Goal: Task Accomplishment & Management: Manage account settings

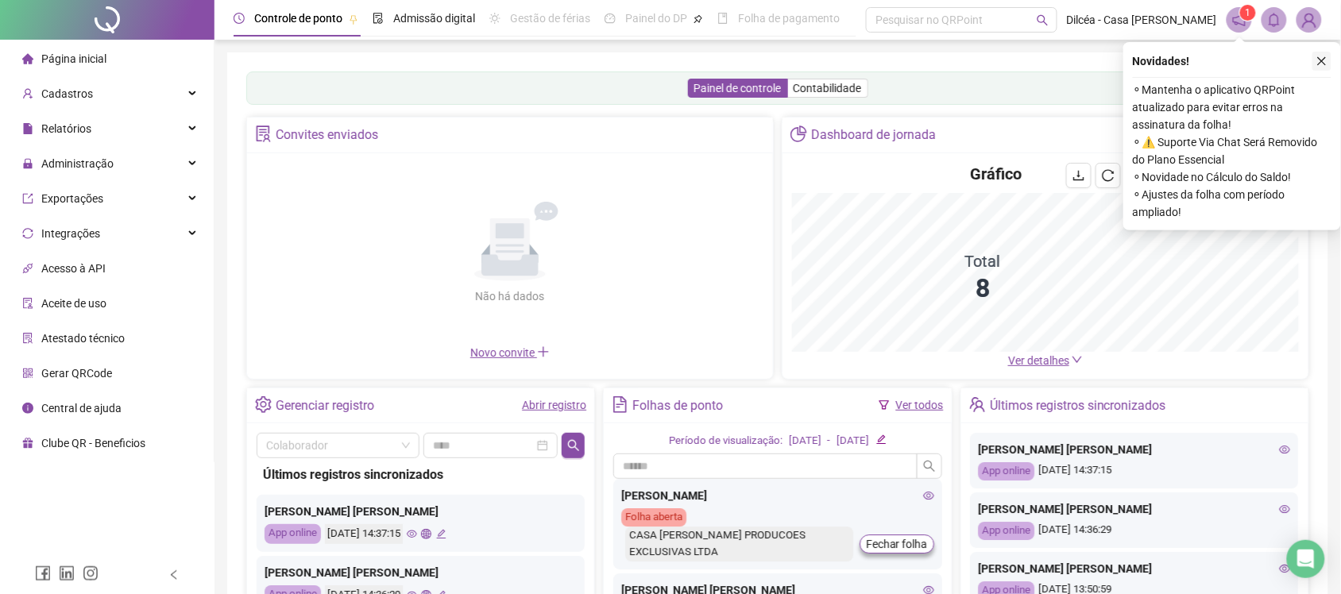
click at [1319, 60] on icon "close" at bounding box center [1321, 61] width 11 height 11
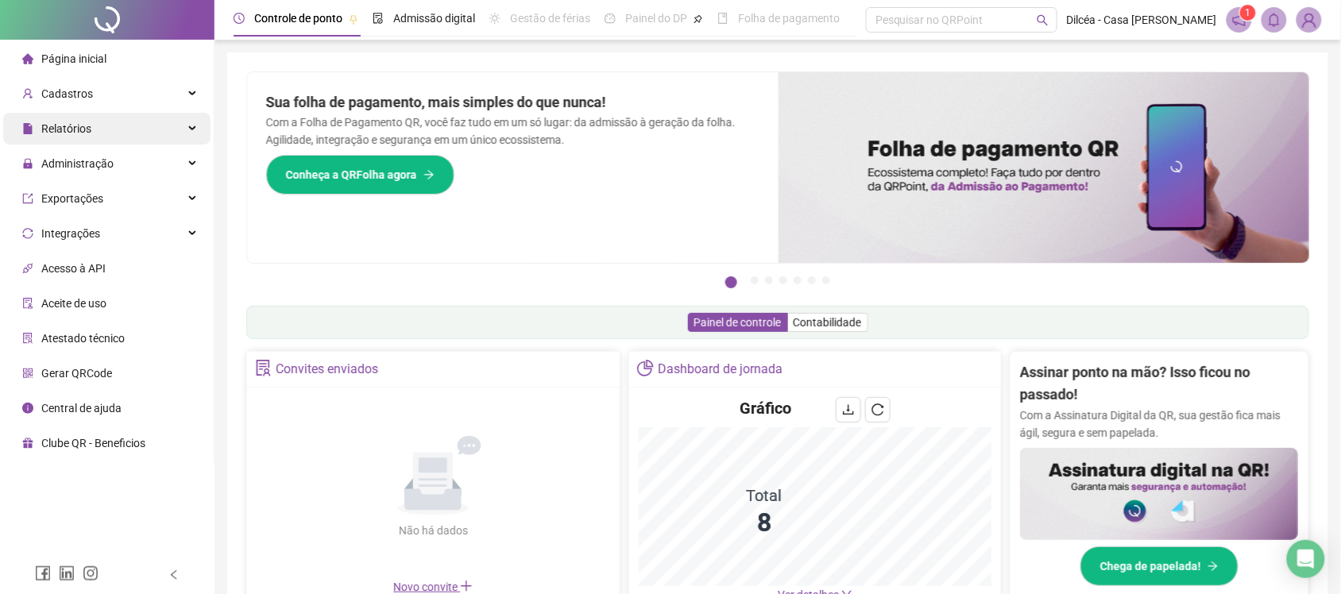
click at [89, 123] on span "Relatórios" at bounding box center [66, 128] width 50 height 13
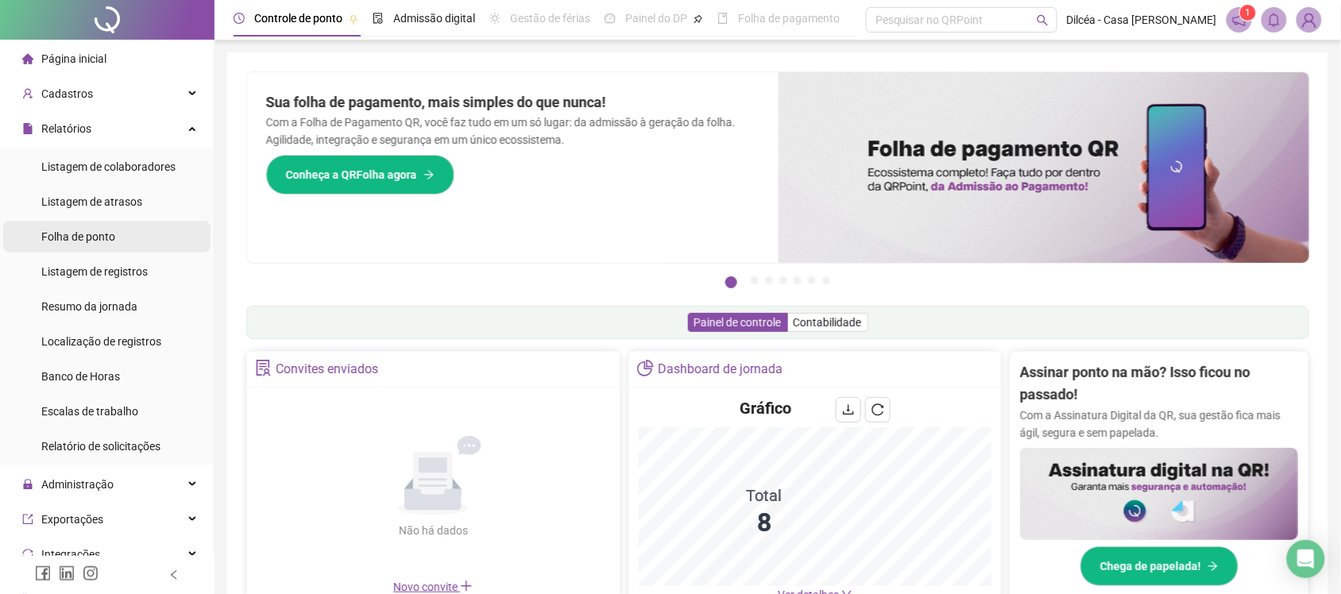
click at [92, 230] on span "Folha de ponto" at bounding box center [78, 236] width 74 height 13
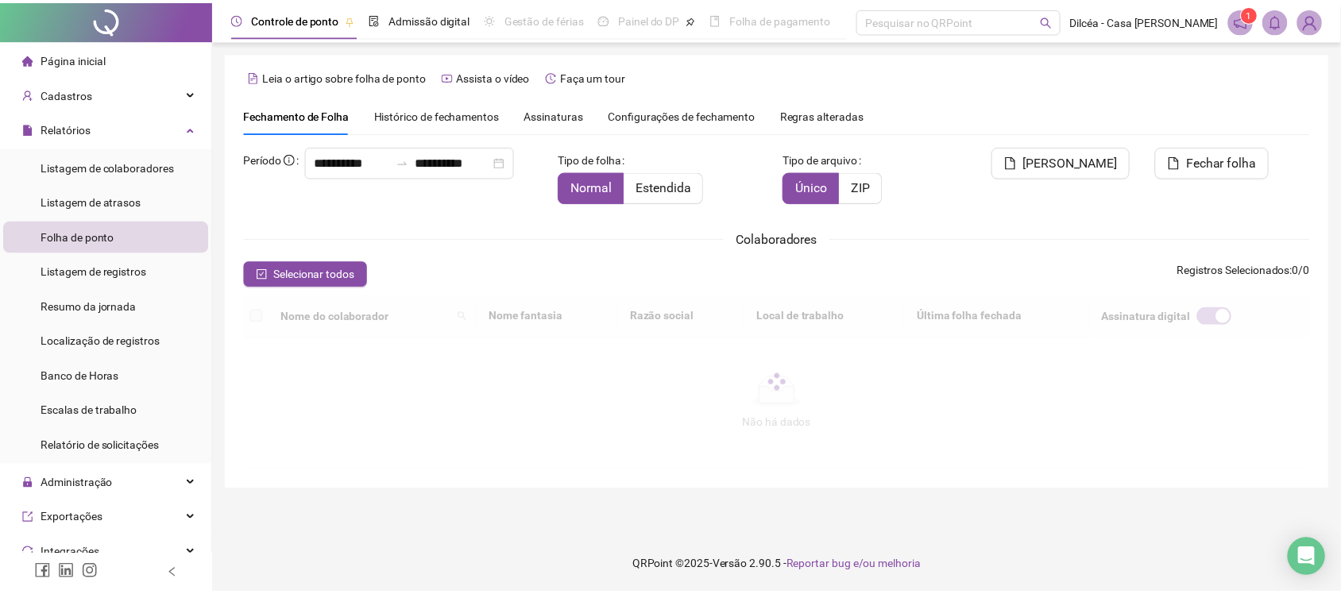
scroll to position [29, 0]
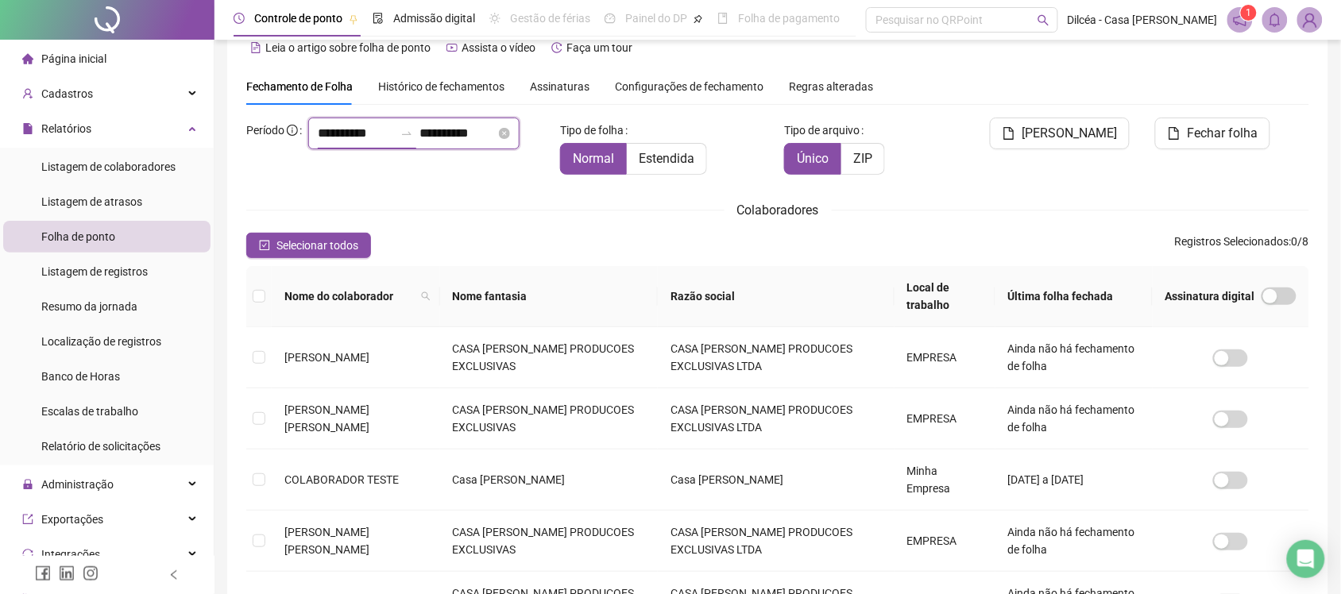
click at [318, 143] on input "**********" at bounding box center [356, 133] width 76 height 19
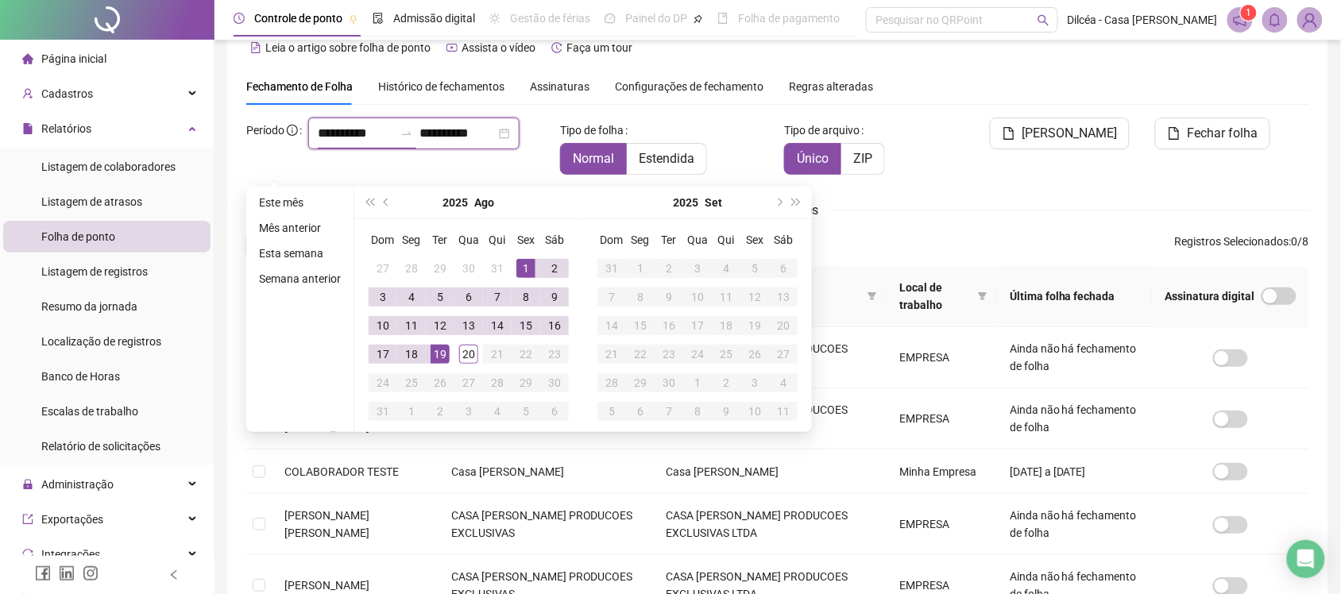
type input "**********"
click at [527, 266] on div "1" at bounding box center [525, 268] width 19 height 19
type input "**********"
click at [441, 352] on div "19" at bounding box center [439, 354] width 19 height 19
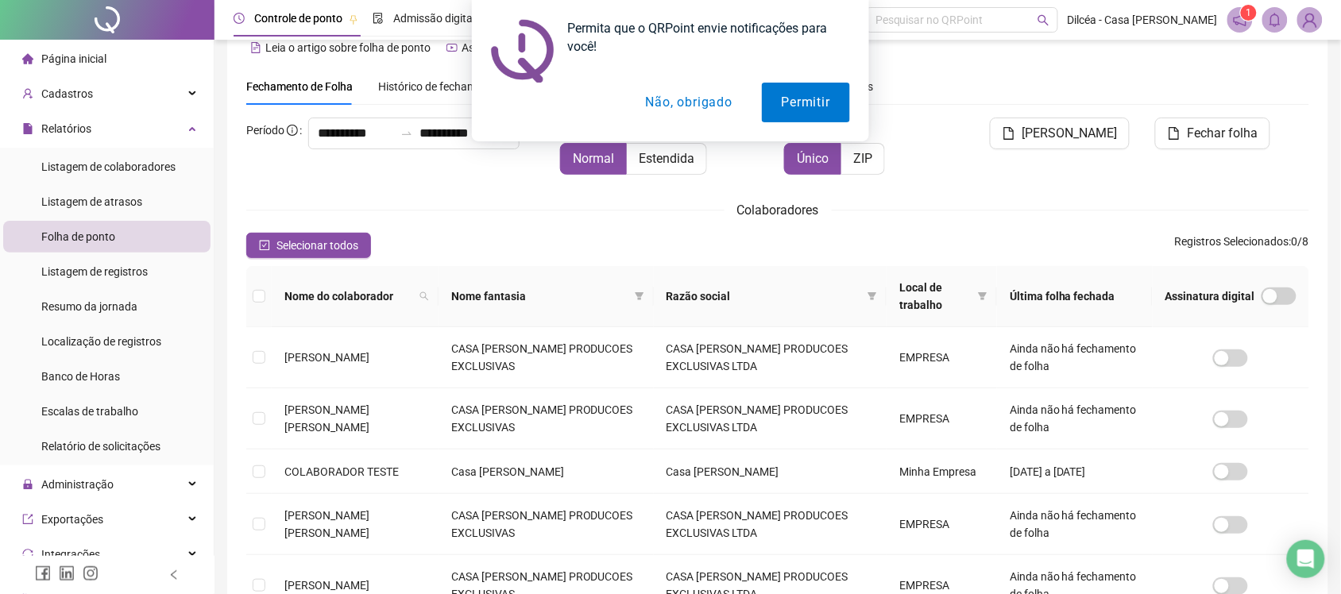
click at [716, 108] on button "Não, obrigado" at bounding box center [689, 103] width 126 height 40
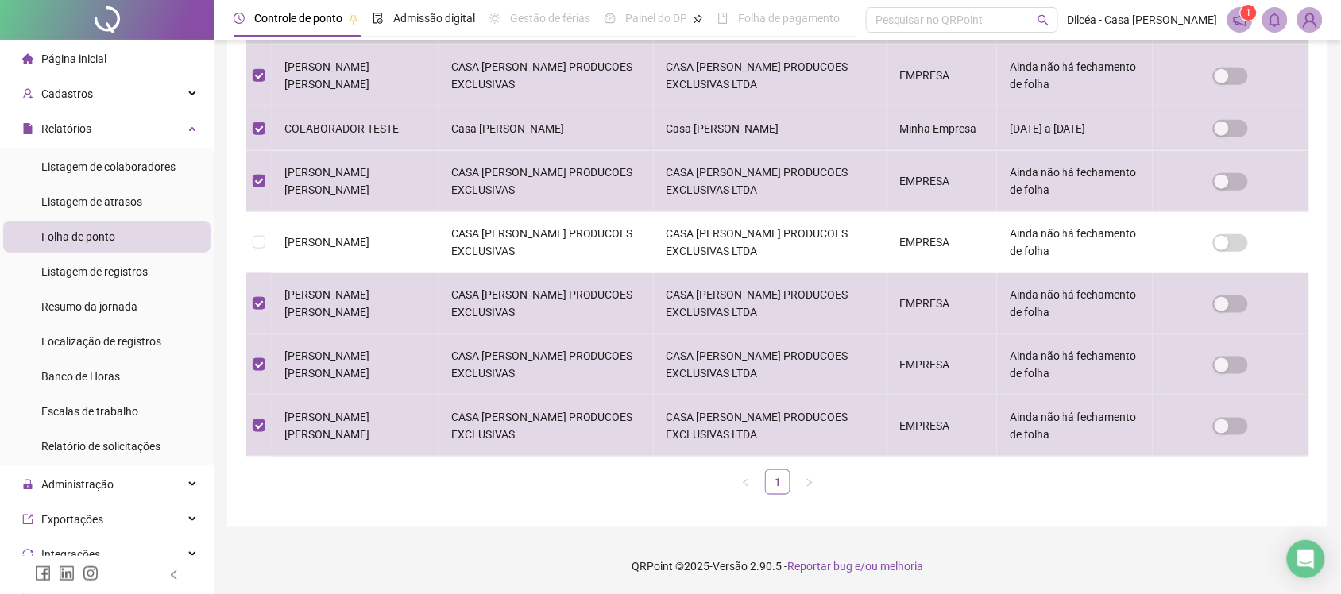
scroll to position [374, 0]
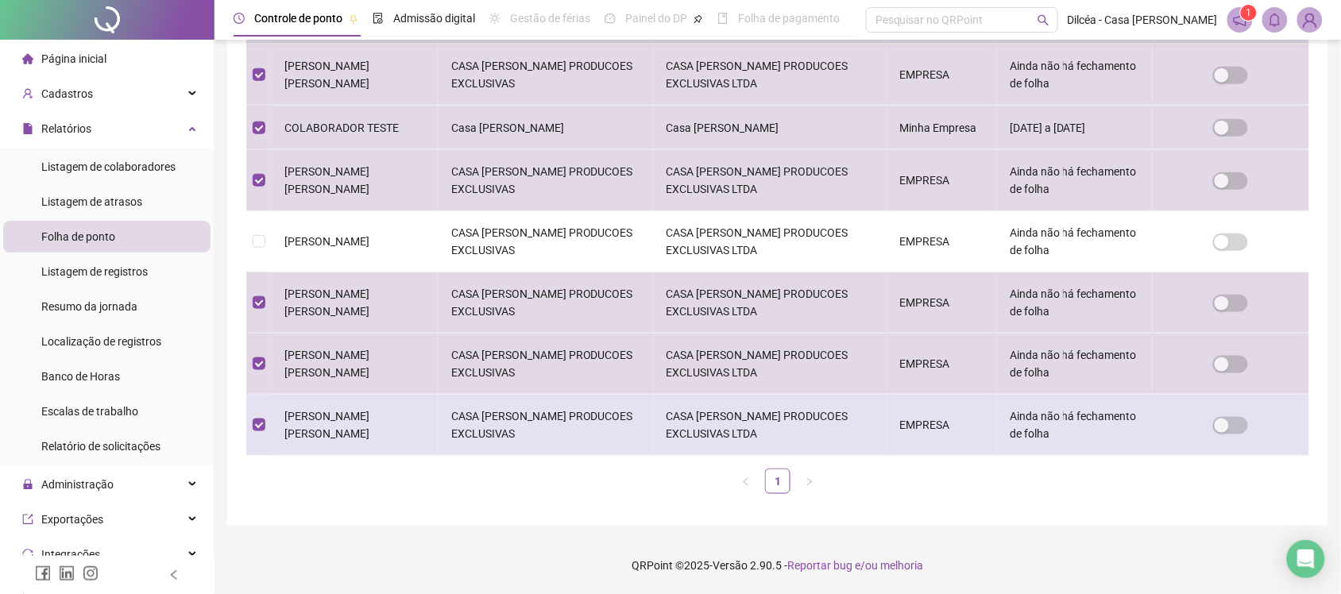
click at [251, 419] on td at bounding box center [258, 425] width 25 height 61
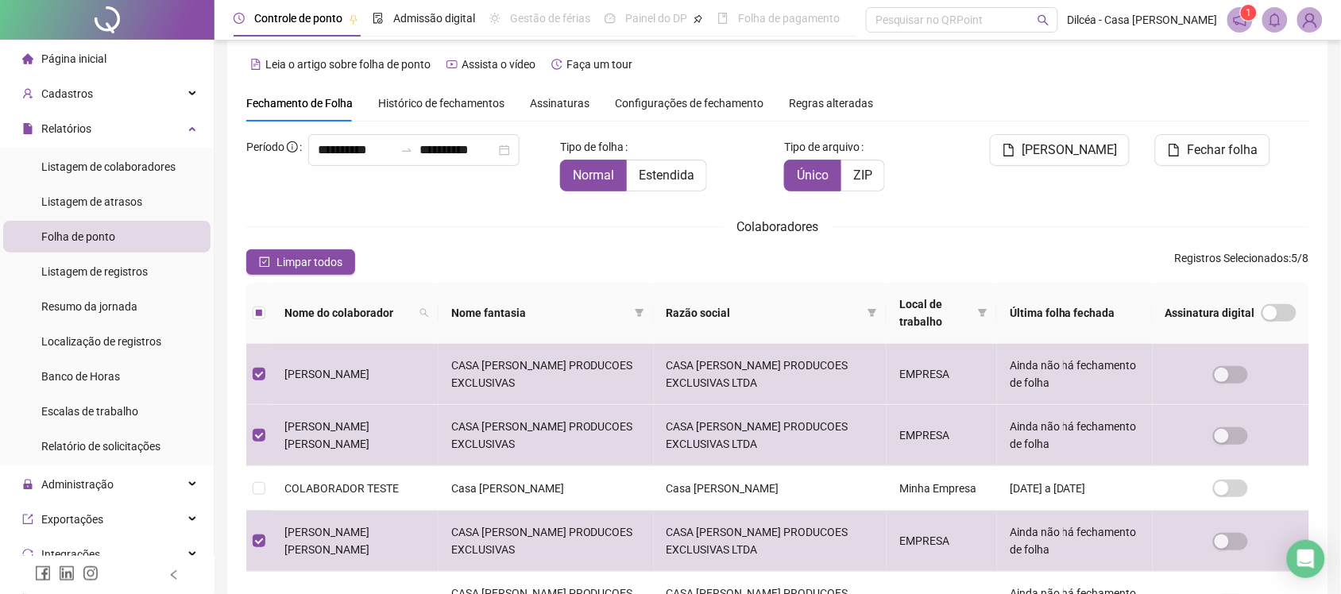
scroll to position [6, 0]
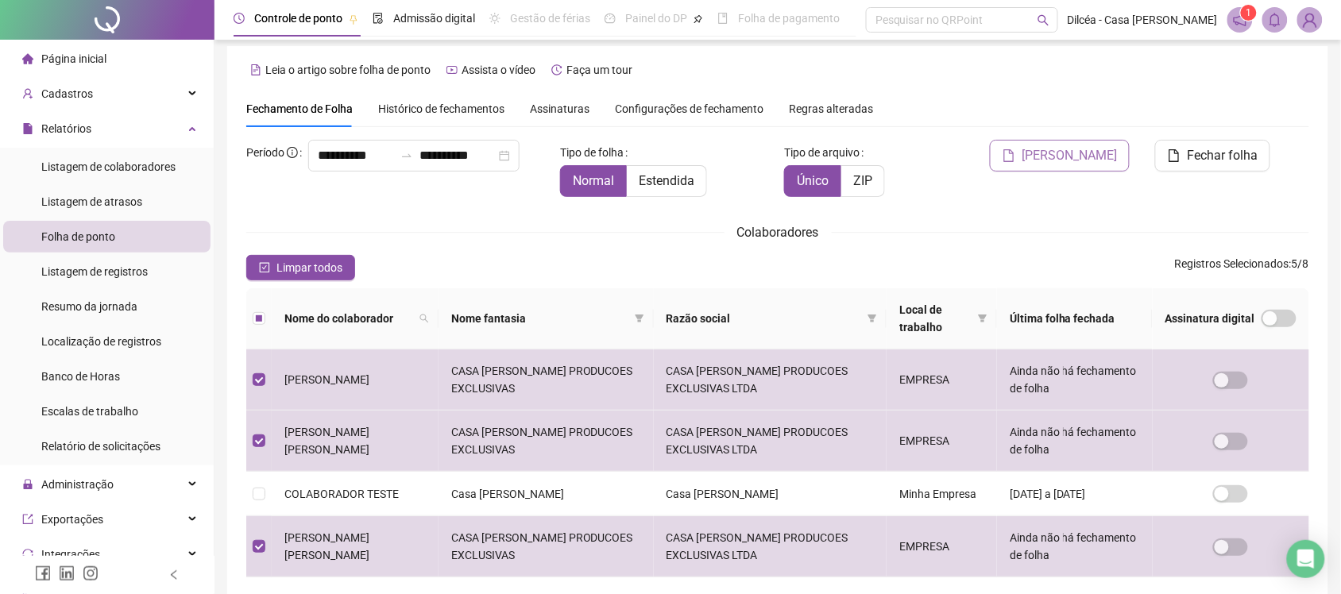
click at [1081, 155] on span "[PERSON_NAME]" at bounding box center [1068, 155] width 95 height 19
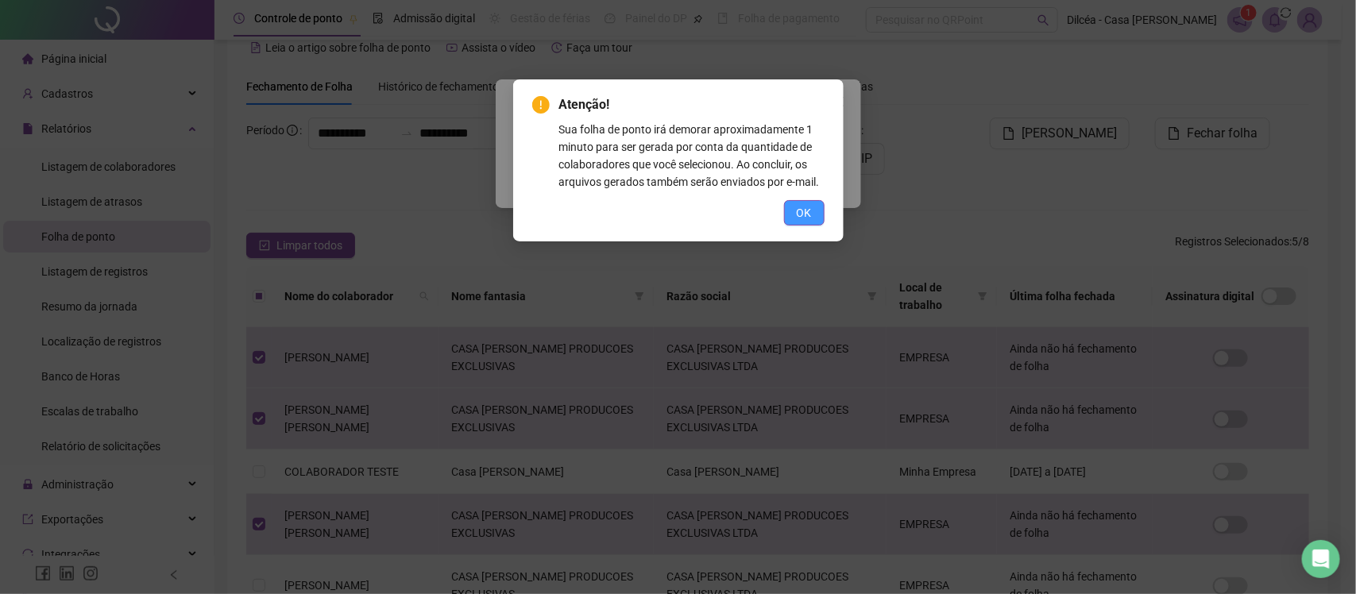
click at [799, 205] on span "OK" at bounding box center [804, 212] width 15 height 17
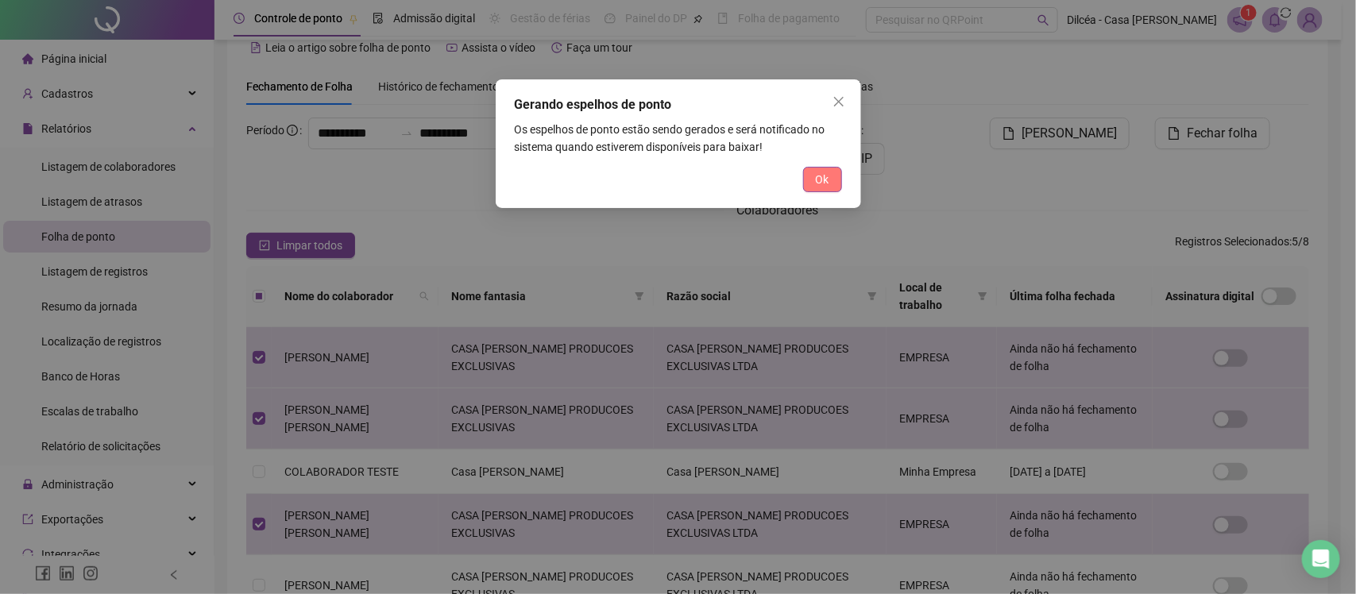
click at [820, 181] on span "Ok" at bounding box center [823, 179] width 14 height 17
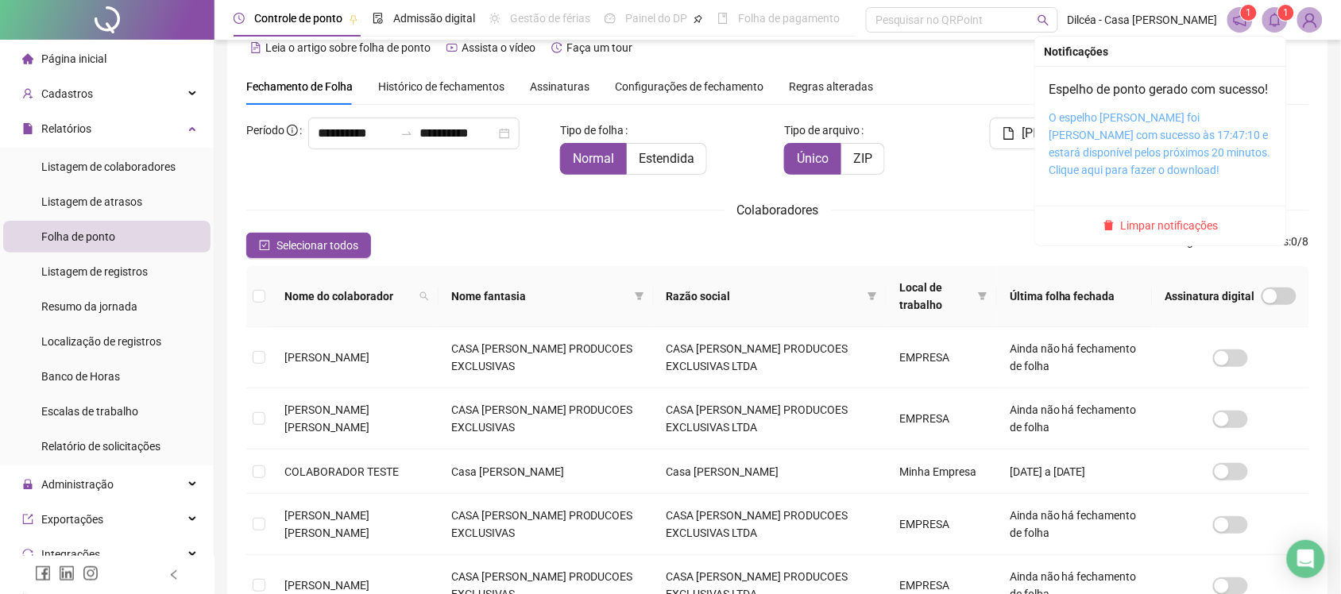
click at [1146, 160] on link "O espelho [PERSON_NAME] foi [PERSON_NAME] com sucesso às 17:47:10 e estará disp…" at bounding box center [1160, 143] width 222 height 65
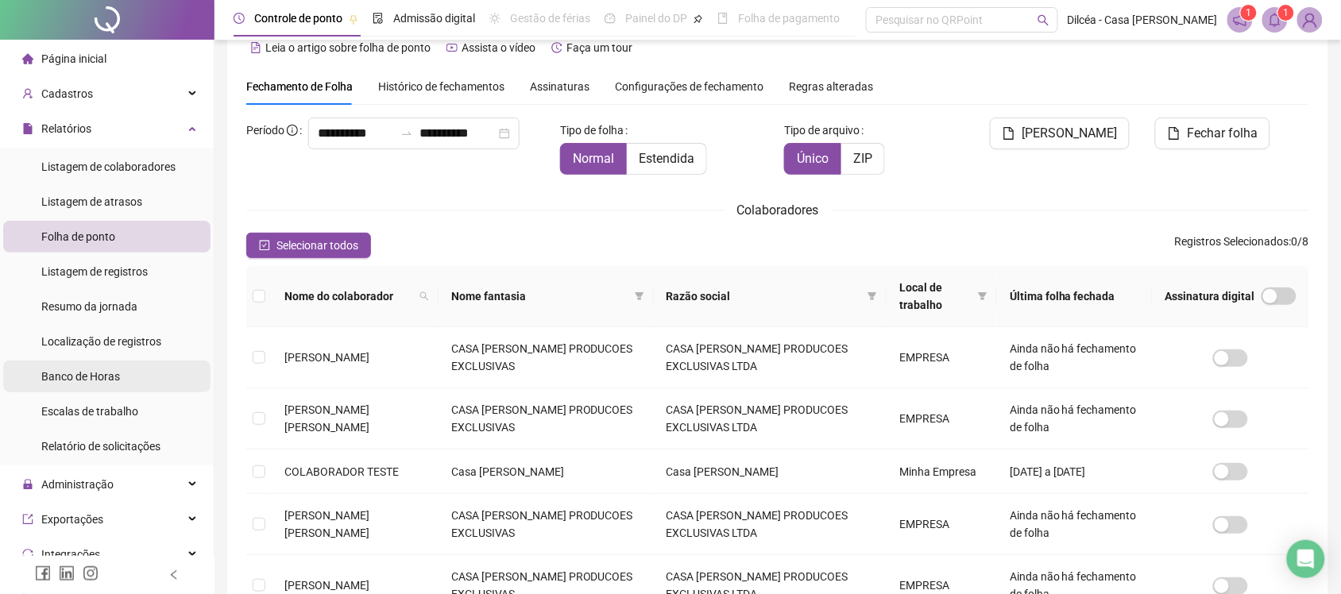
click at [81, 380] on span "Banco de Horas" at bounding box center [80, 376] width 79 height 13
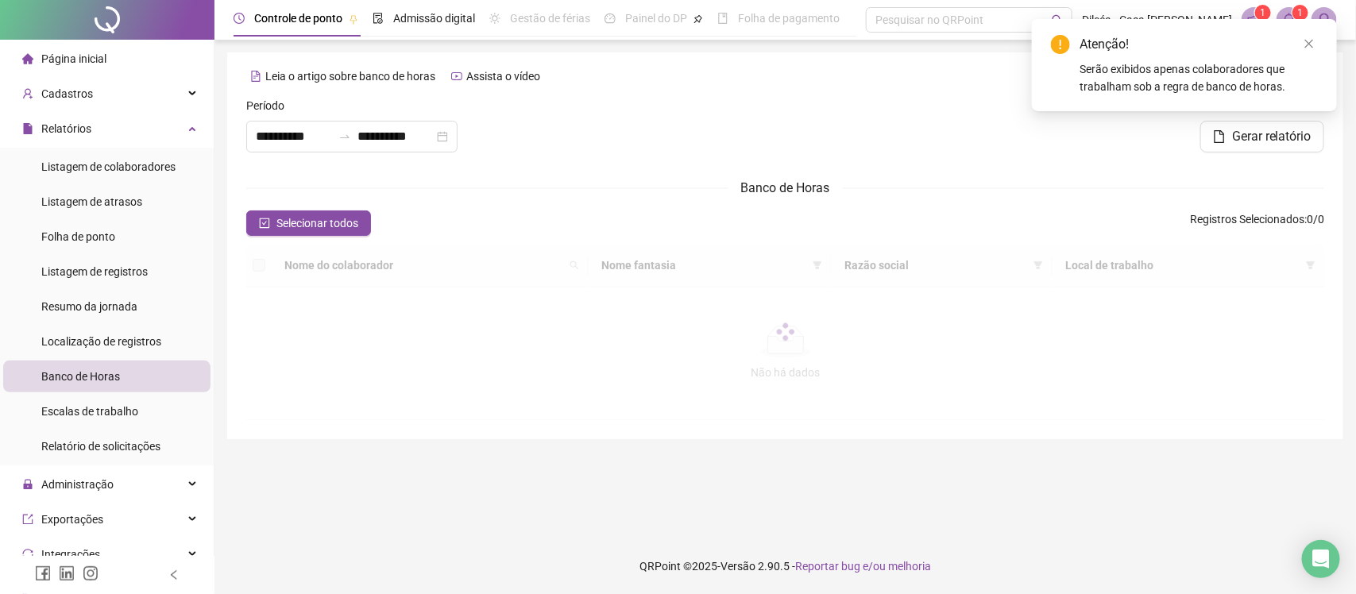
type input "**********"
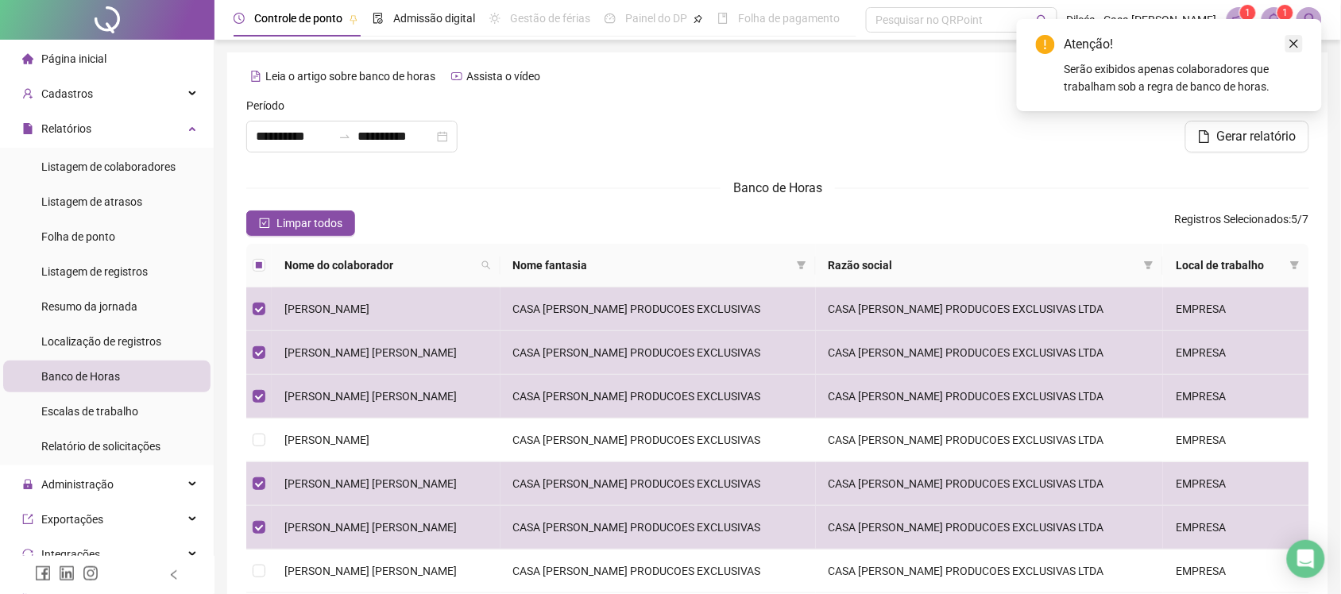
click at [1297, 41] on icon "close" at bounding box center [1294, 44] width 9 height 9
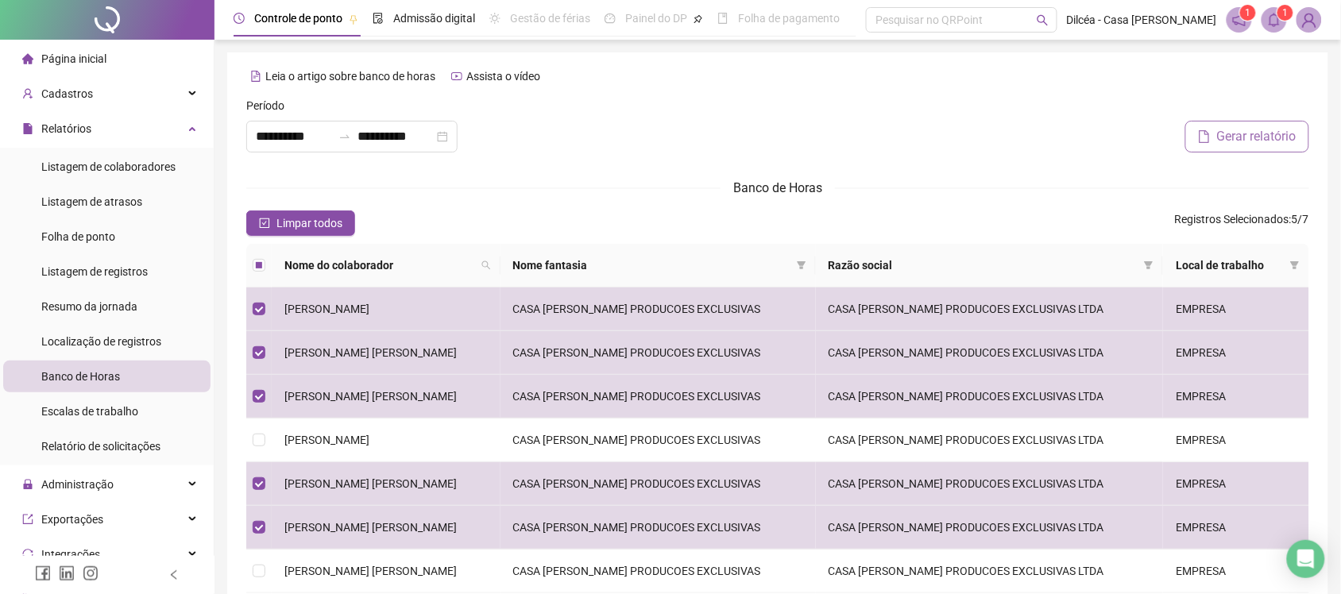
click at [1252, 131] on span "Gerar relatório" at bounding box center [1256, 136] width 79 height 19
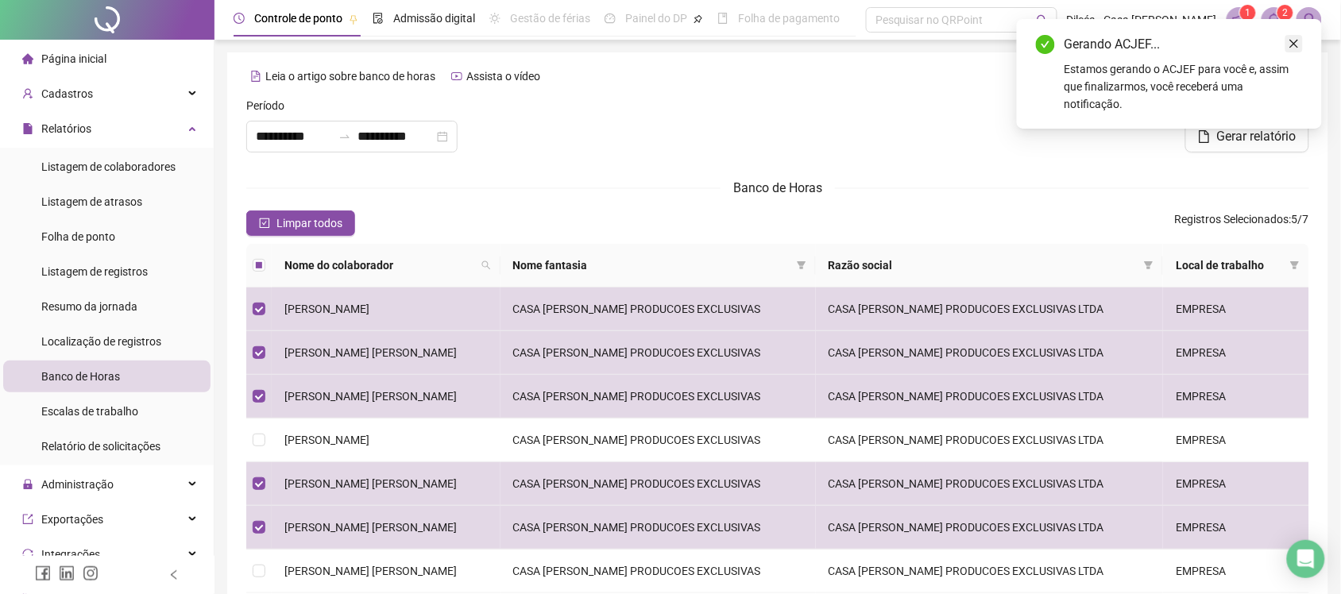
click at [1293, 46] on icon "close" at bounding box center [1293, 43] width 11 height 11
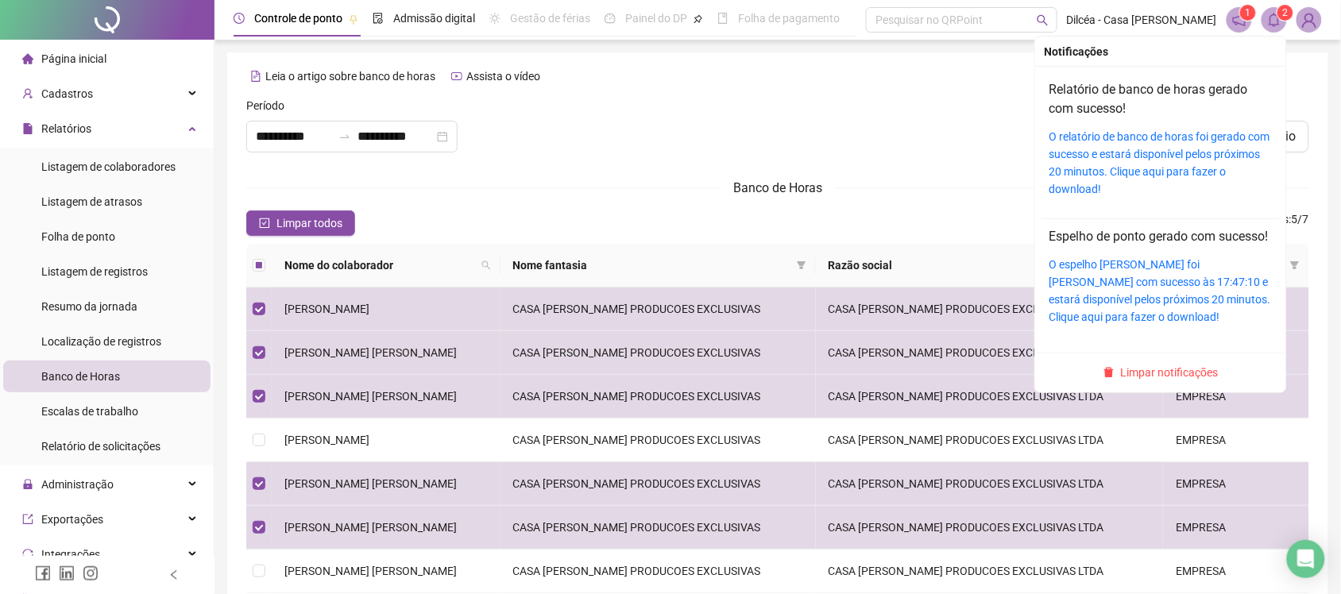
click at [1283, 18] on span "2" at bounding box center [1286, 13] width 6 height 16
click at [1109, 133] on link "O relatório de banco de horas foi gerado com sucesso e estará disponível pelos …" at bounding box center [1159, 162] width 221 height 65
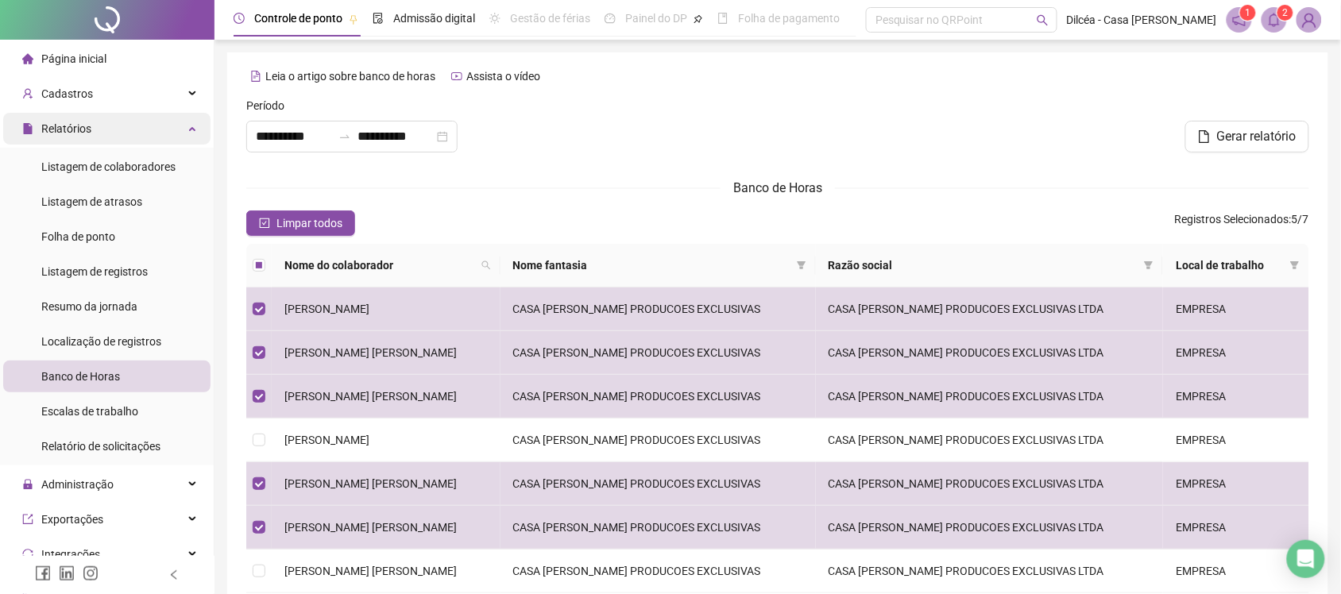
click at [172, 124] on div "Relatórios" at bounding box center [106, 129] width 207 height 32
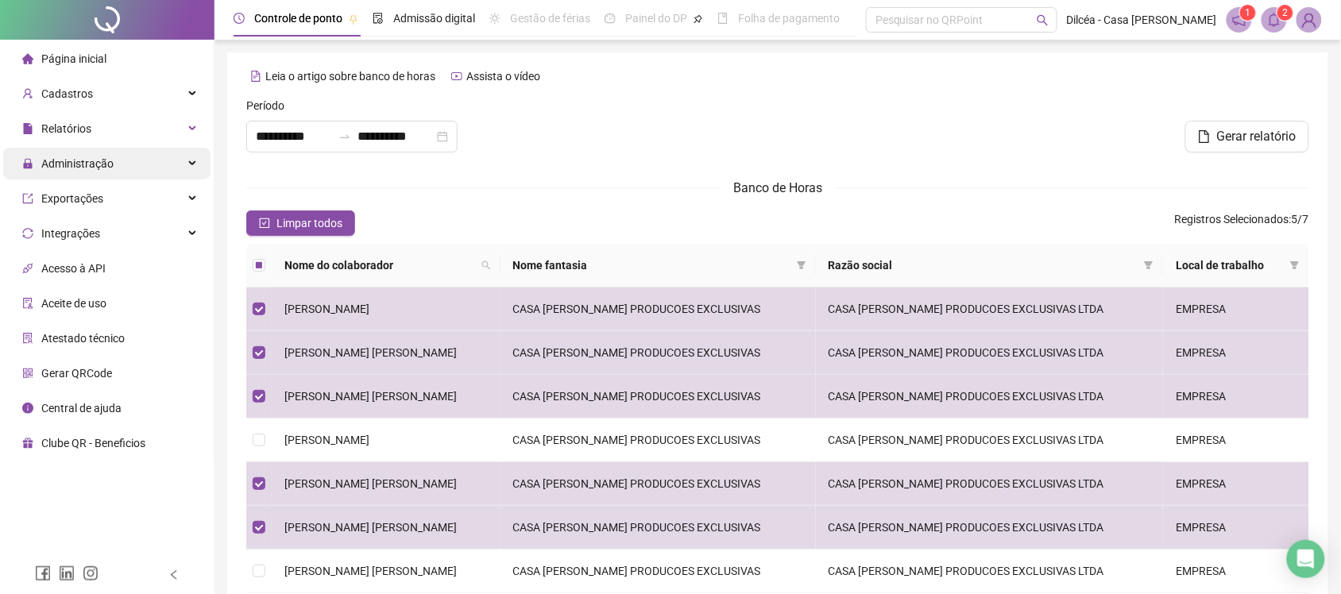
click at [88, 167] on span "Administração" at bounding box center [77, 163] width 72 height 13
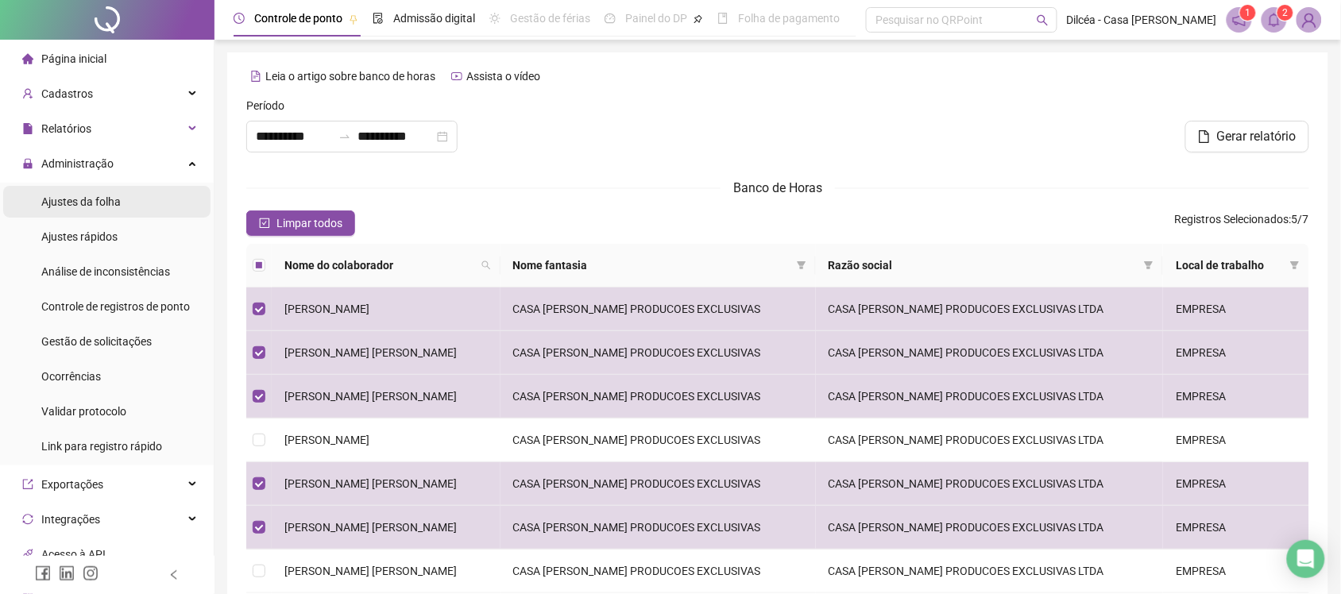
click at [92, 204] on span "Ajustes da folha" at bounding box center [80, 201] width 79 height 13
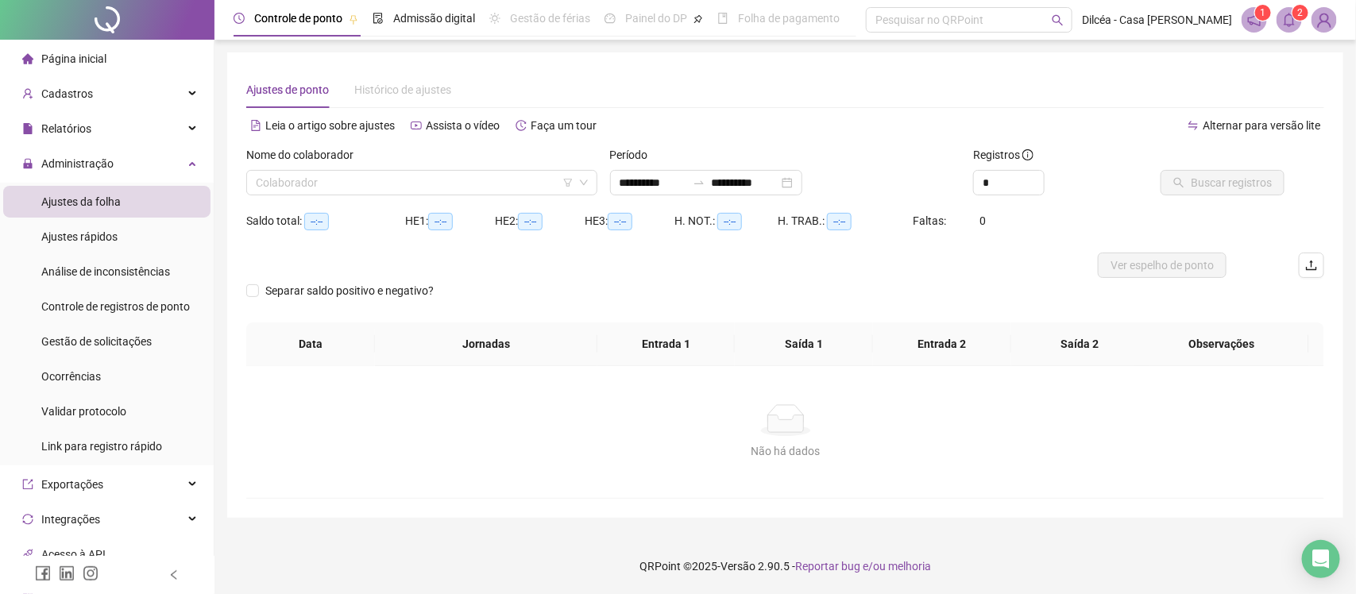
type input "**********"
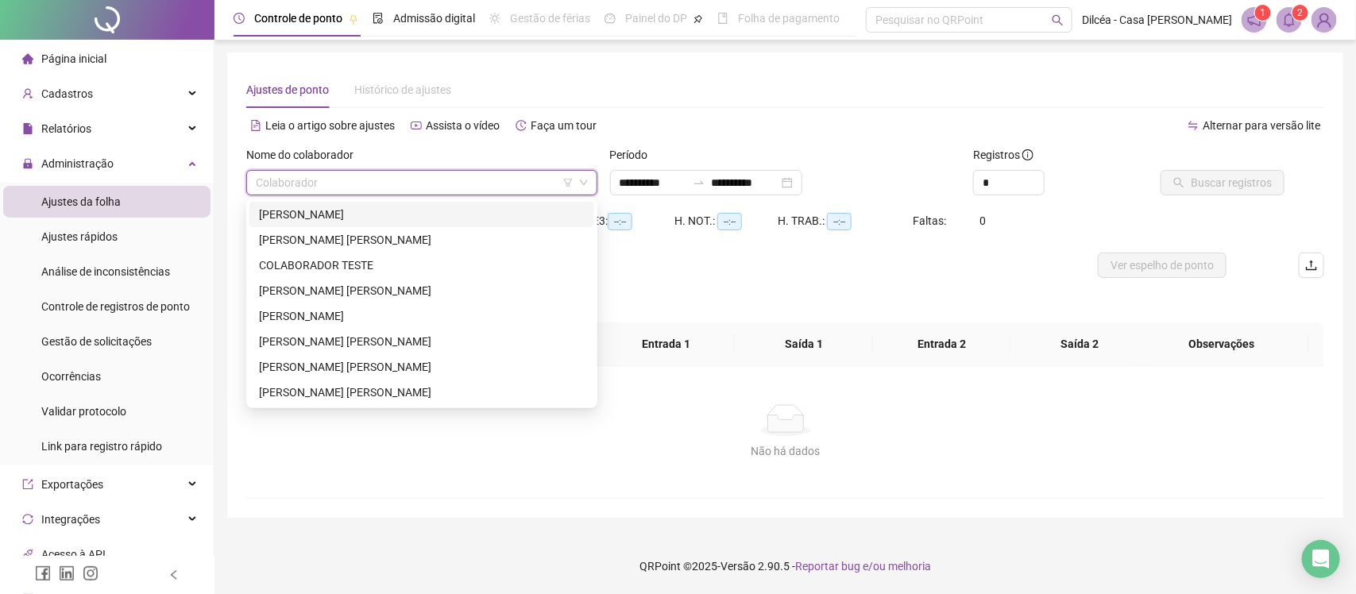
click at [367, 185] on input "search" at bounding box center [415, 183] width 318 height 24
click at [346, 238] on div "[PERSON_NAME] [PERSON_NAME]" at bounding box center [422, 239] width 326 height 17
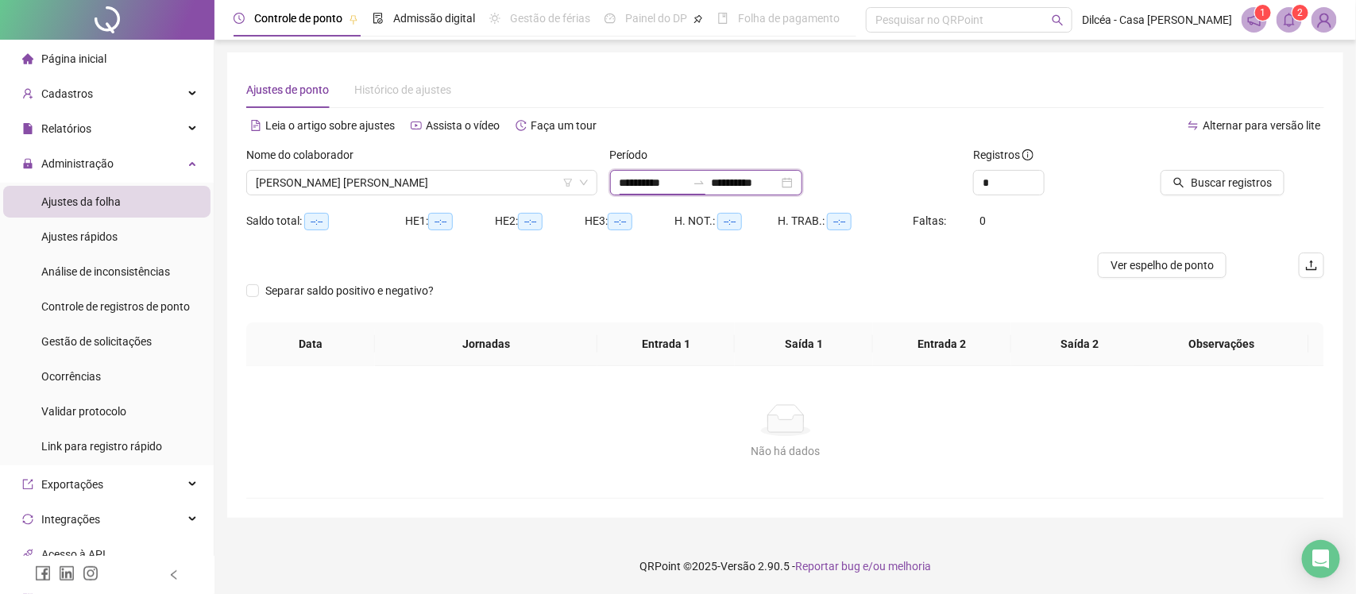
click at [648, 179] on input "**********" at bounding box center [652, 182] width 67 height 17
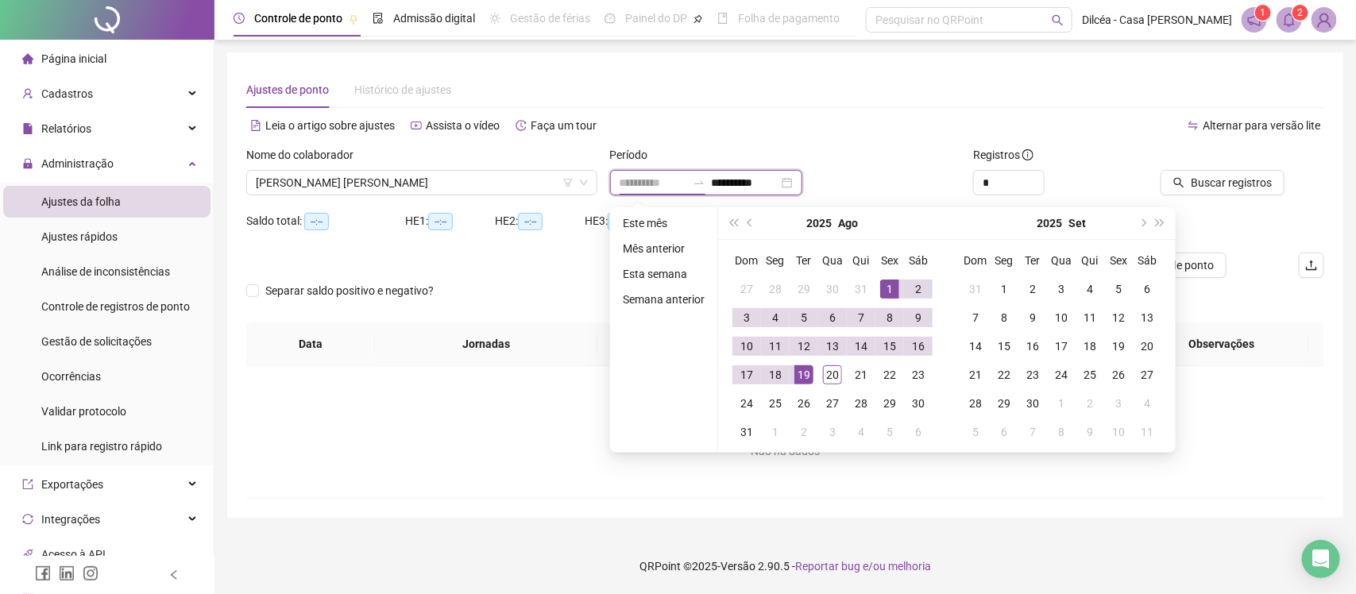
type input "**********"
click at [886, 287] on div "1" at bounding box center [889, 289] width 19 height 19
type input "**********"
click at [799, 368] on div "19" at bounding box center [803, 374] width 19 height 19
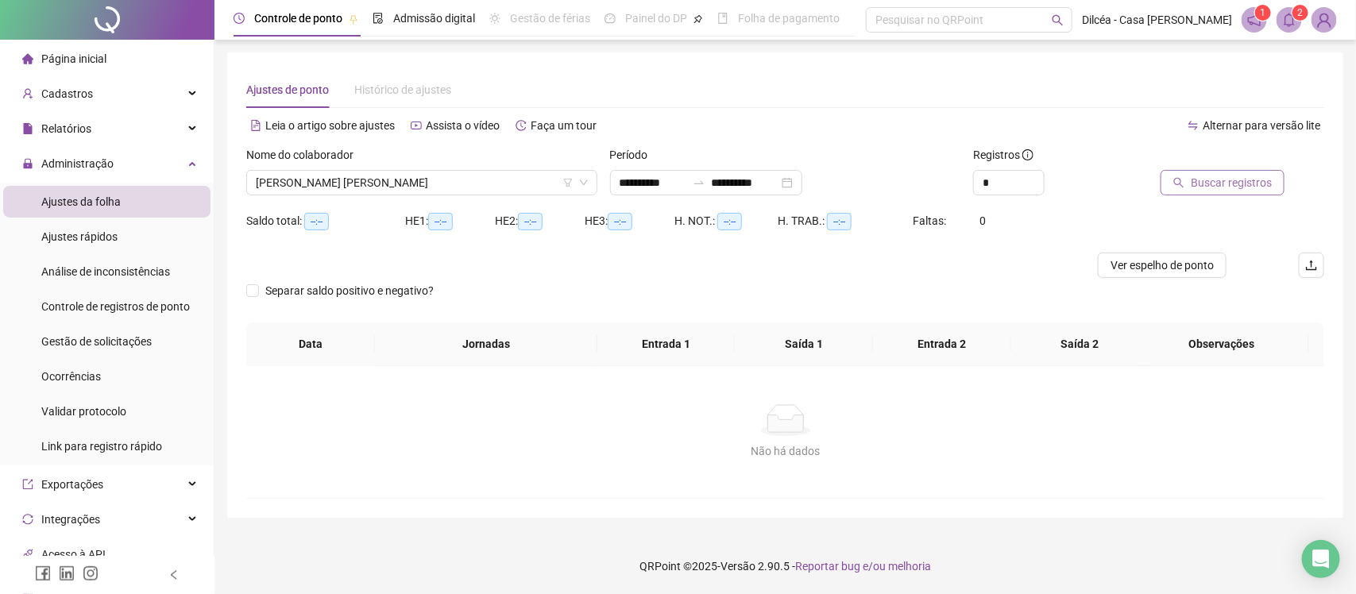
click at [1213, 183] on span "Buscar registros" at bounding box center [1230, 182] width 81 height 17
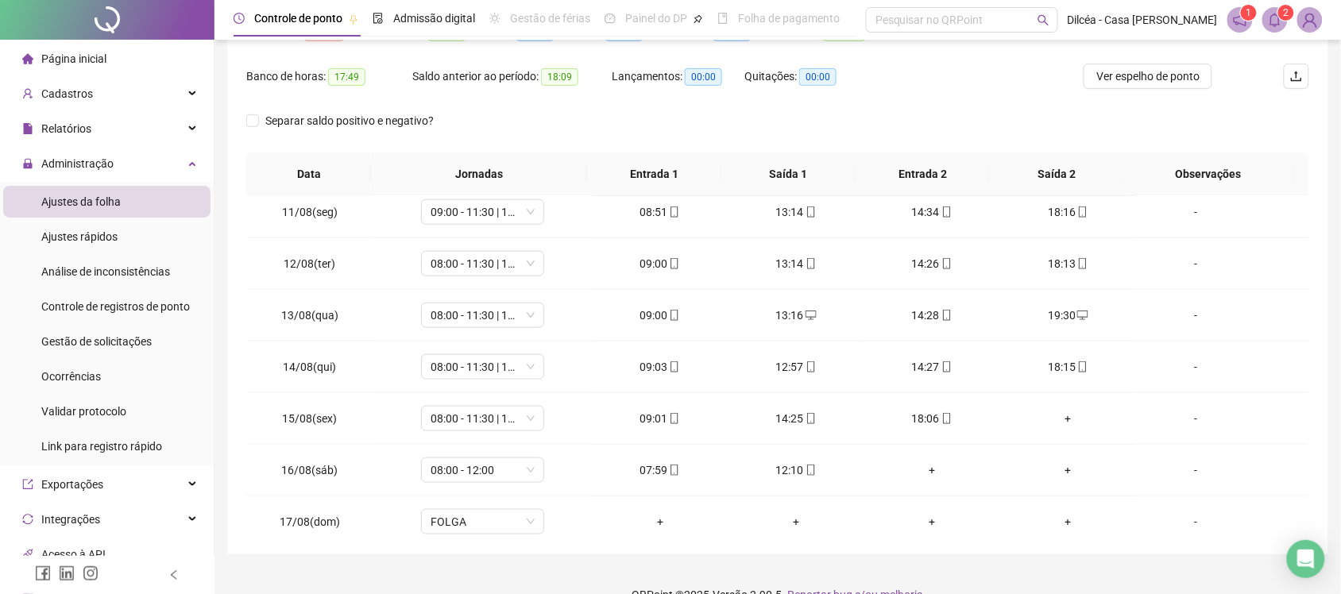
scroll to position [216, 0]
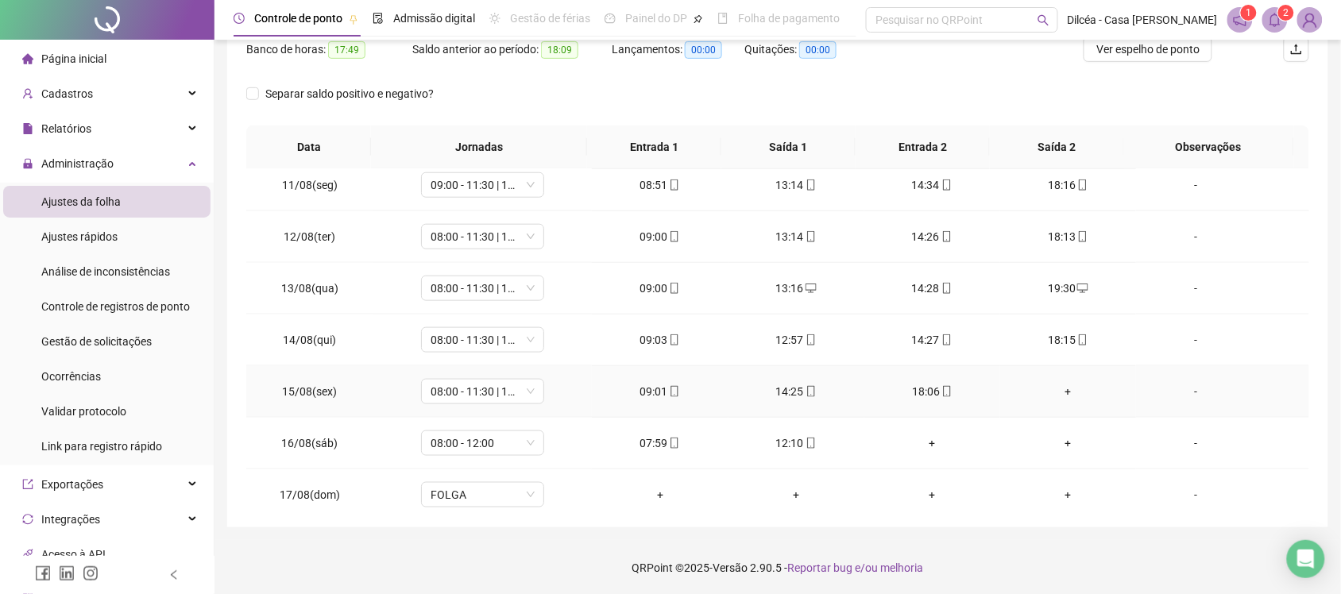
click at [1057, 392] on div "+" at bounding box center [1068, 391] width 110 height 17
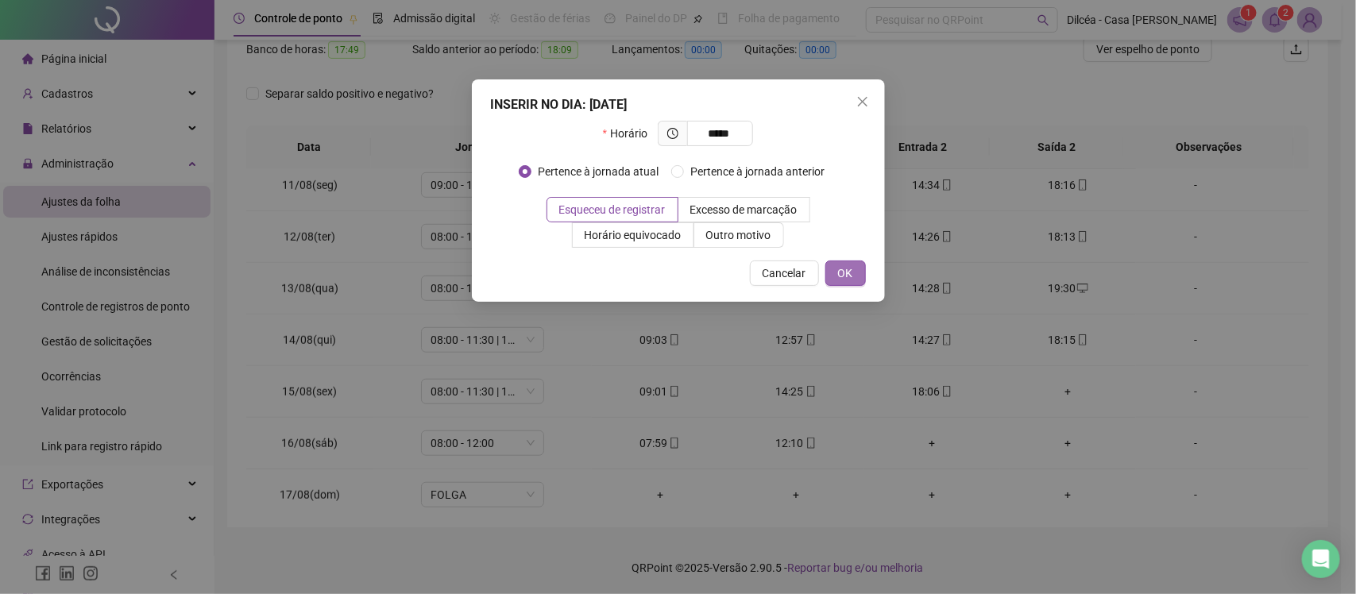
type input "*****"
click at [843, 272] on span "OK" at bounding box center [845, 272] width 15 height 17
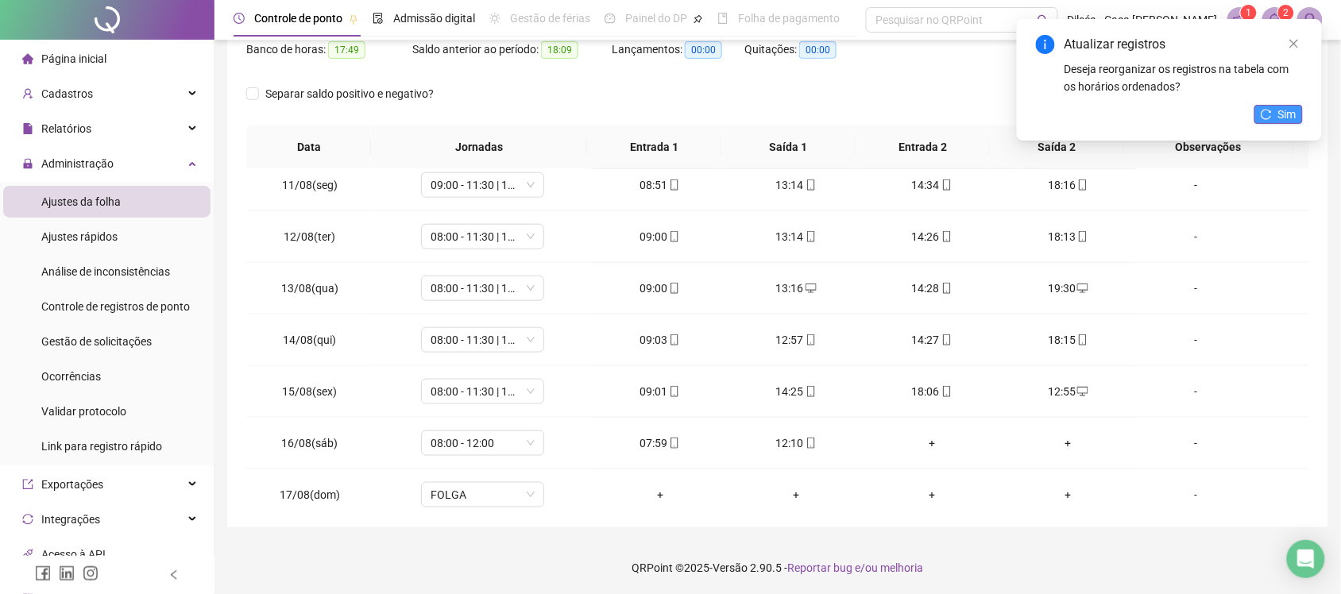
click at [1272, 105] on button "Sim" at bounding box center [1278, 114] width 48 height 19
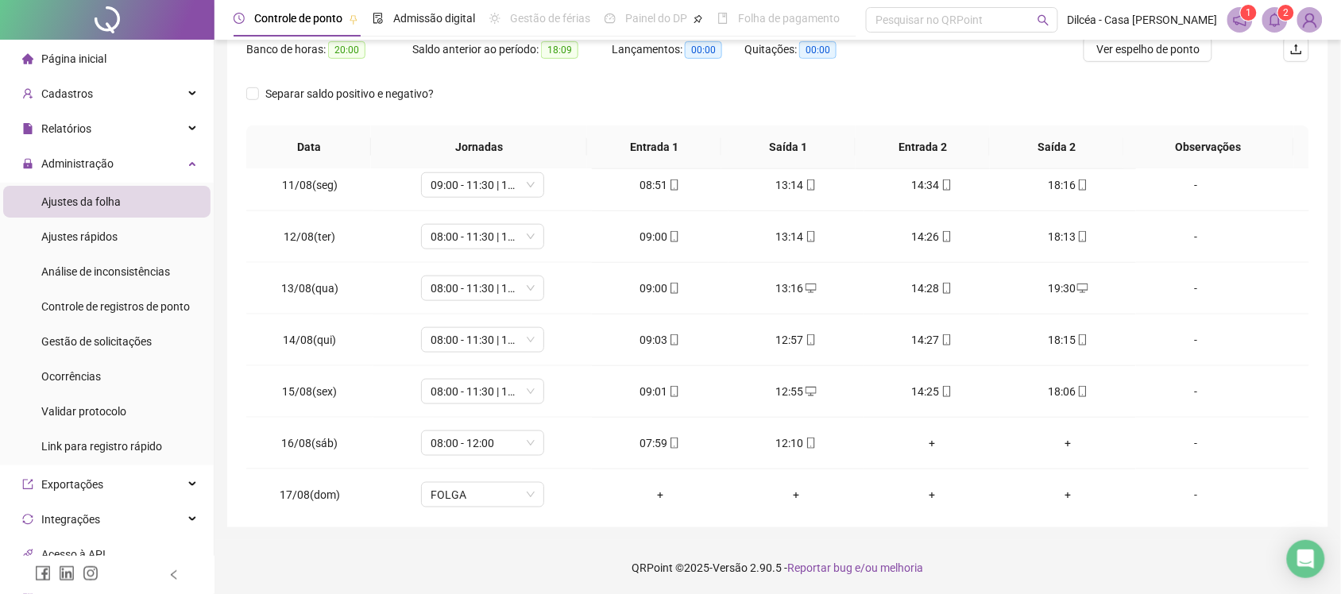
scroll to position [0, 0]
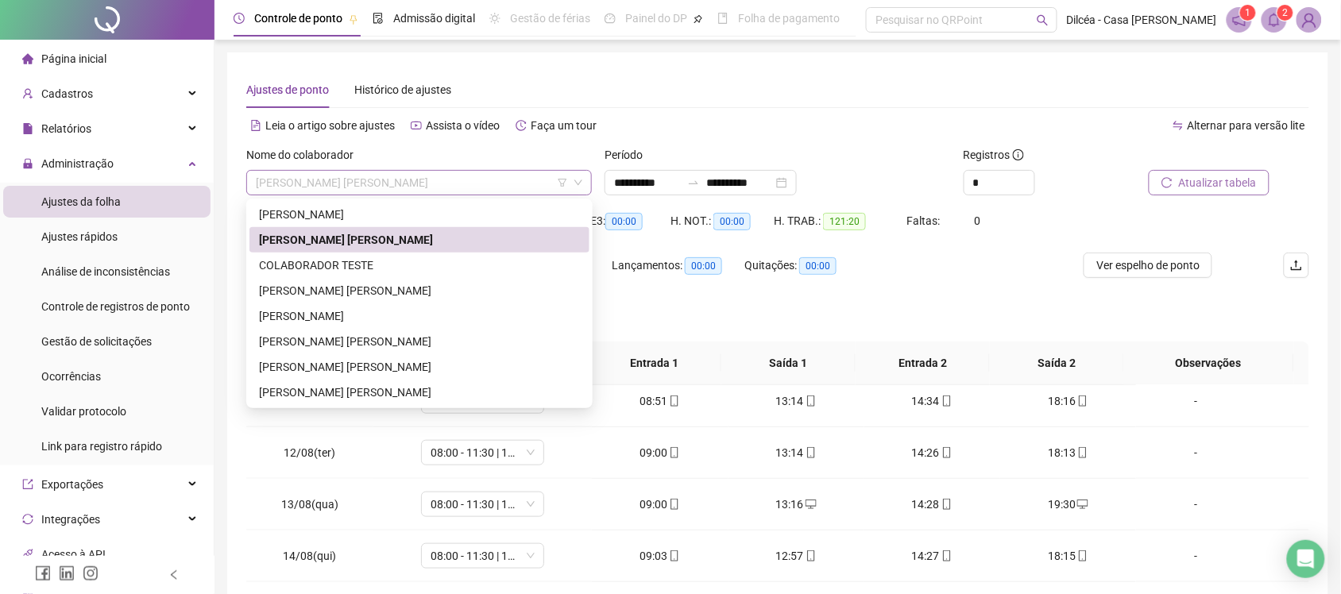
click at [526, 179] on span "[PERSON_NAME] [PERSON_NAME]" at bounding box center [419, 183] width 326 height 24
click at [370, 338] on div "[PERSON_NAME] [PERSON_NAME]" at bounding box center [419, 341] width 321 height 17
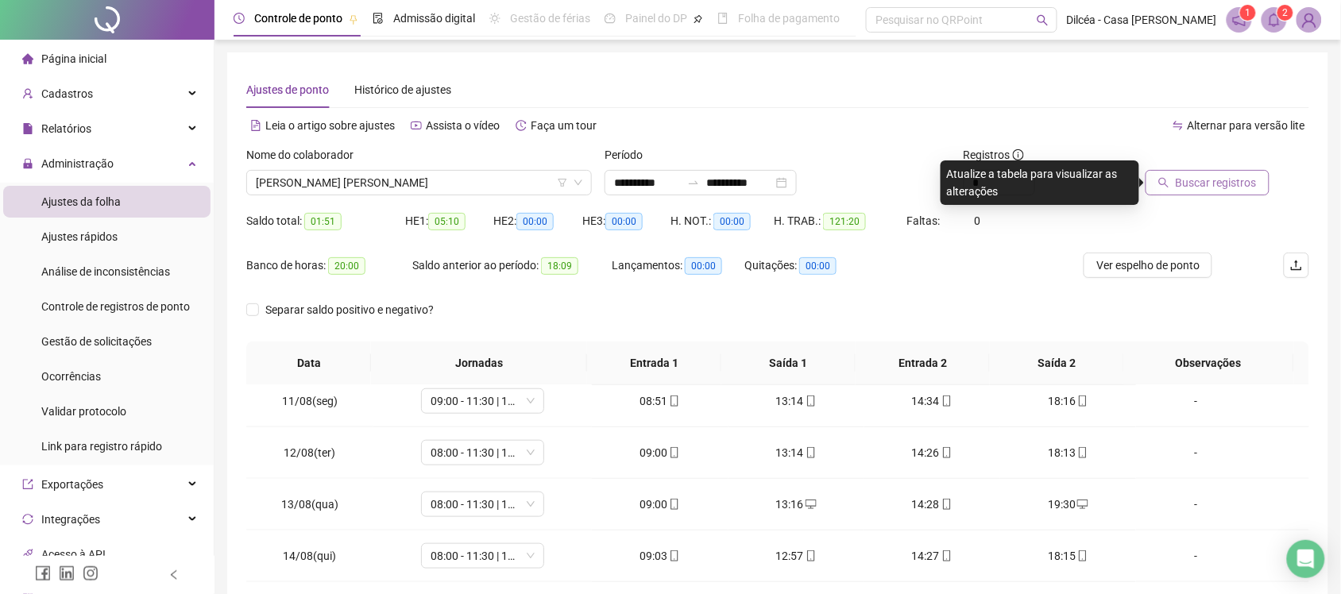
click at [1192, 179] on span "Buscar registros" at bounding box center [1215, 182] width 81 height 17
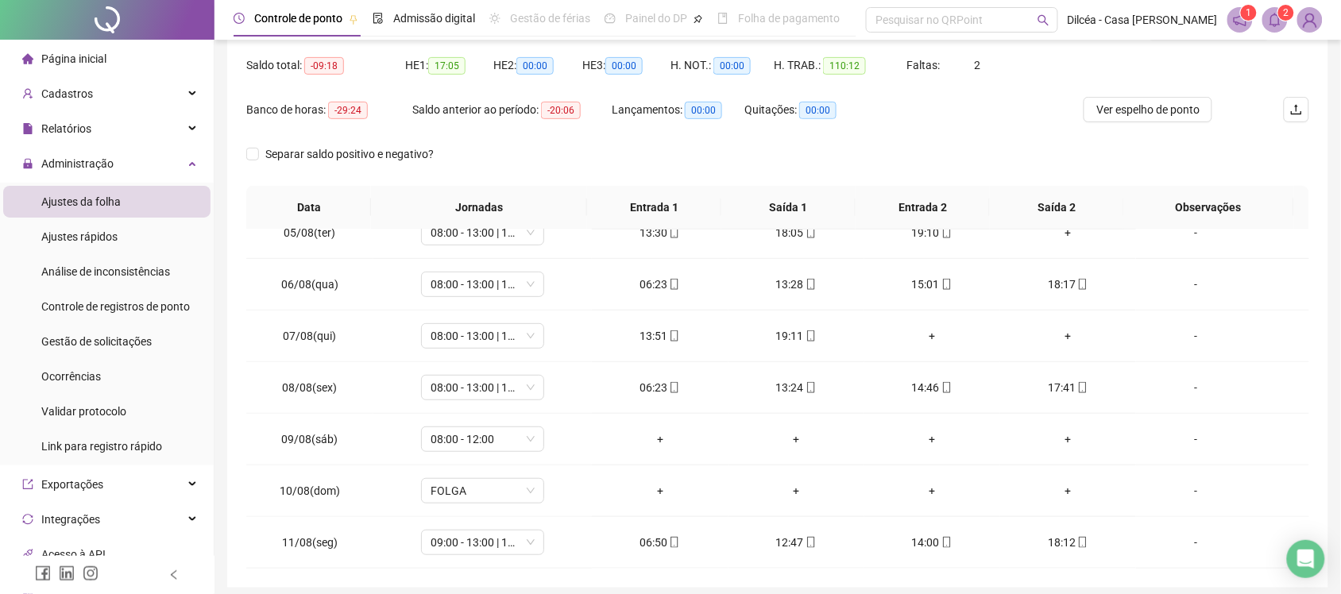
scroll to position [173, 0]
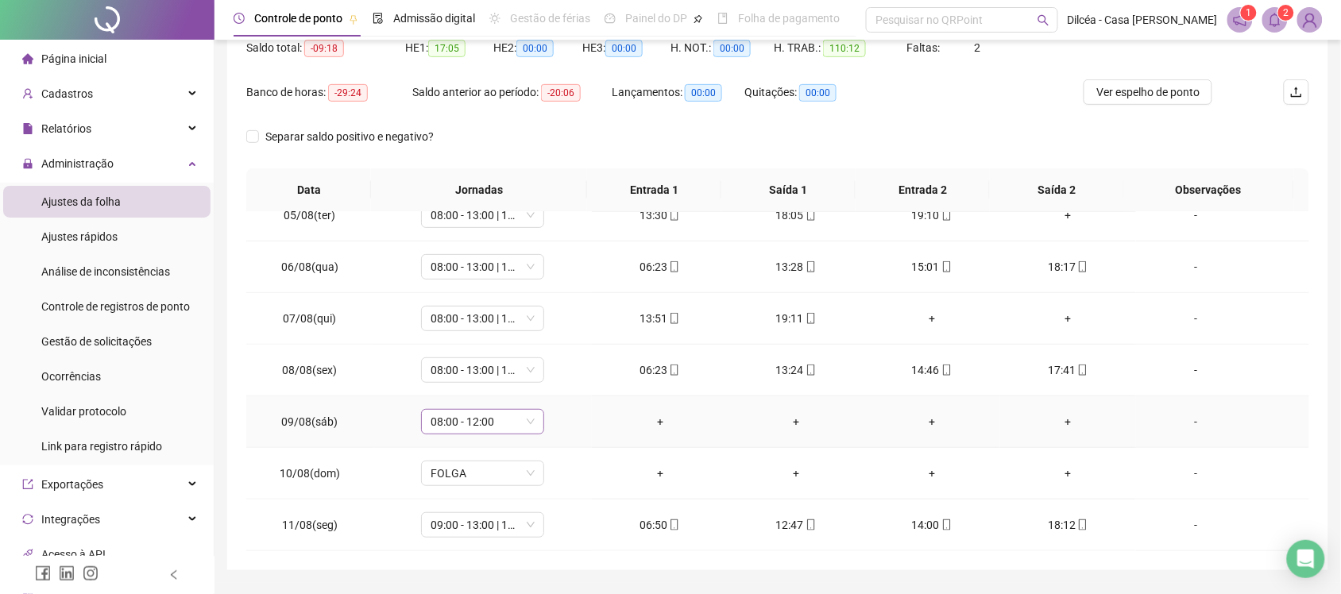
click at [525, 419] on span "08:00 - 12:00" at bounding box center [482, 422] width 104 height 24
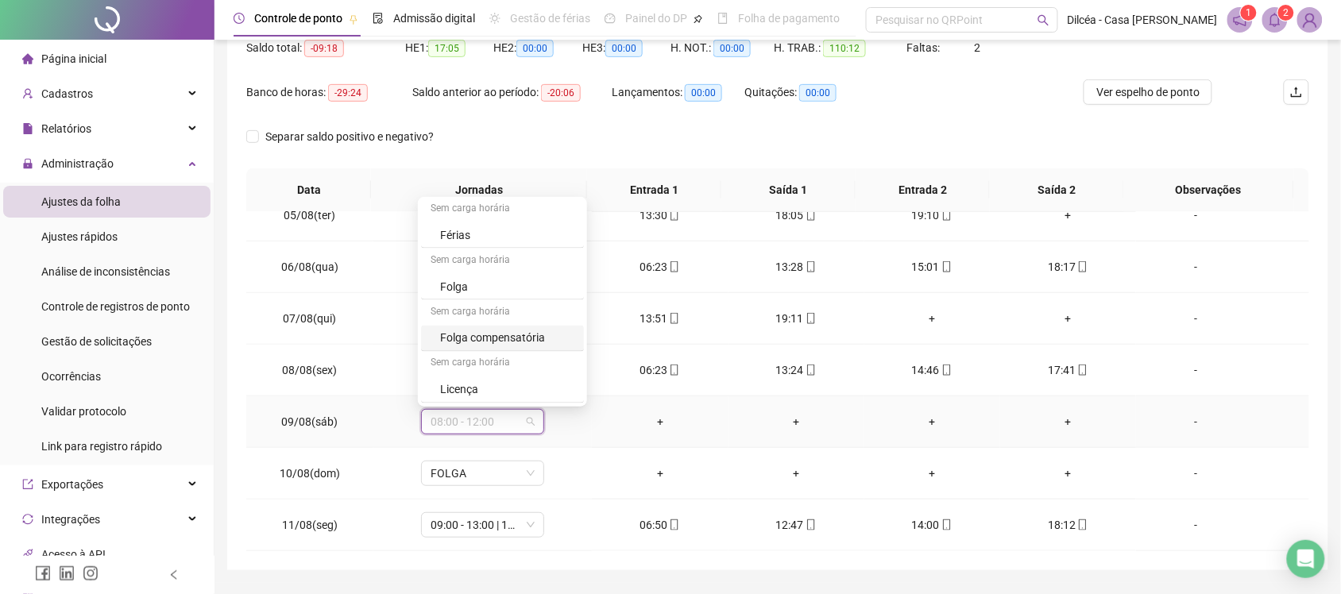
click at [542, 326] on div "Folga compensatória" at bounding box center [502, 339] width 163 height 26
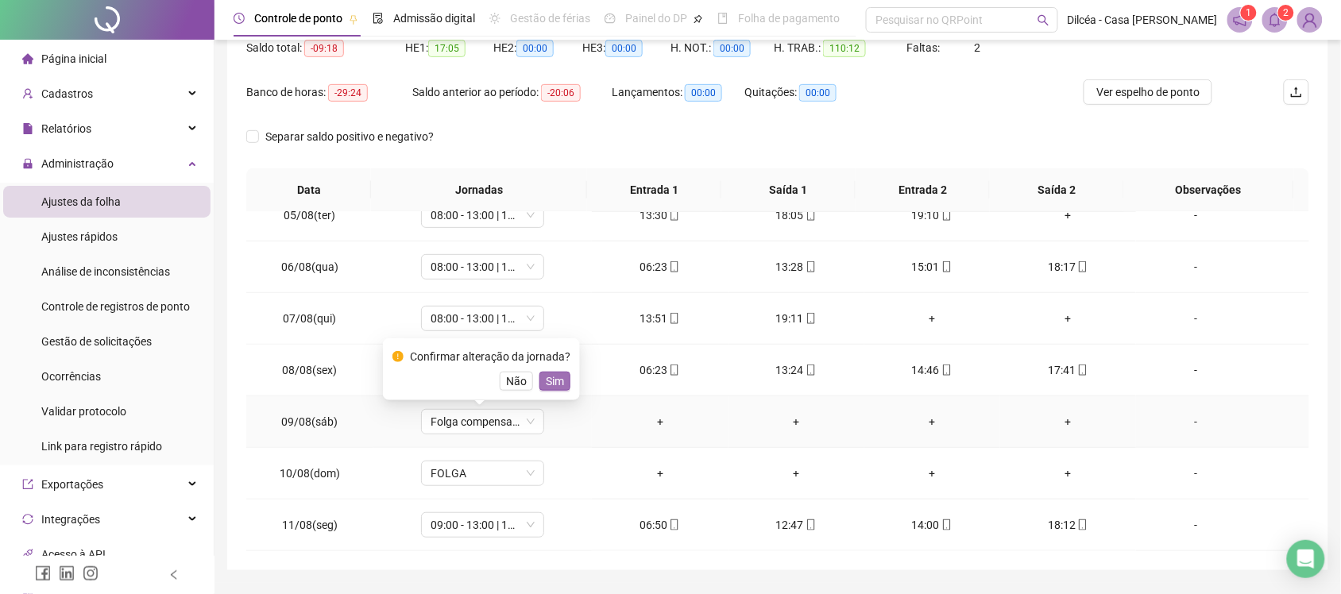
click at [554, 381] on span "Sim" at bounding box center [555, 380] width 18 height 17
click at [1168, 92] on span "Ver espelho de ponto" at bounding box center [1147, 91] width 103 height 17
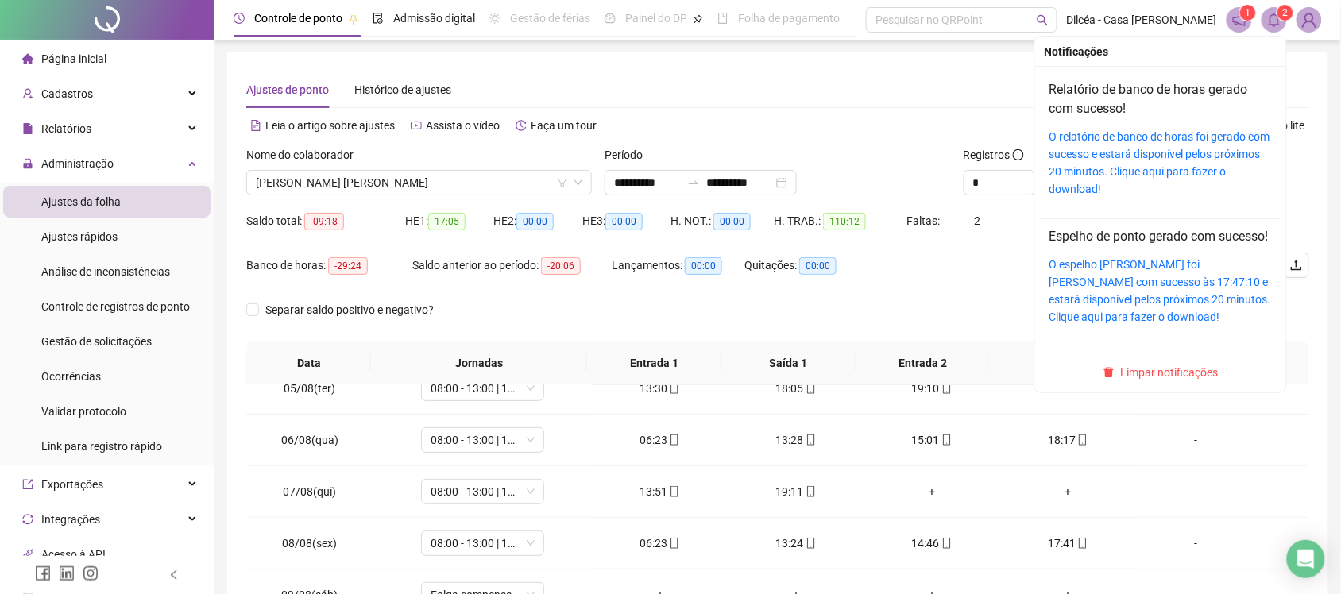
click at [1277, 16] on sup "2" at bounding box center [1285, 13] width 16 height 16
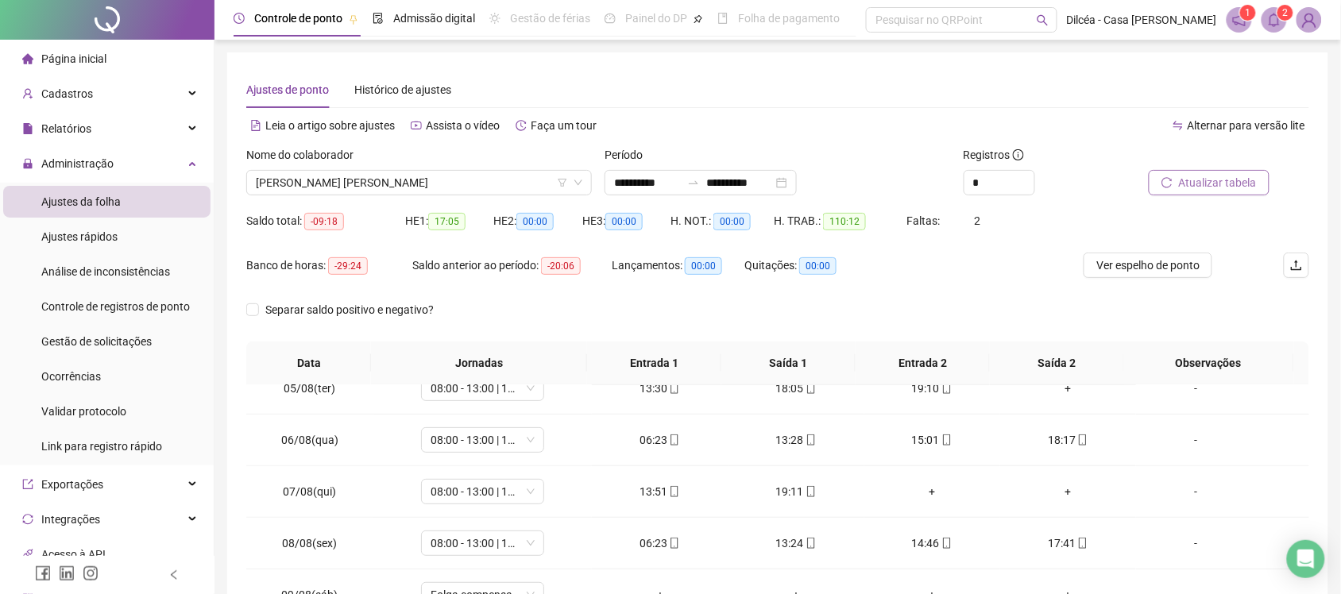
click at [116, 28] on div at bounding box center [107, 20] width 214 height 40
